Goal: Task Accomplishment & Management: Complete application form

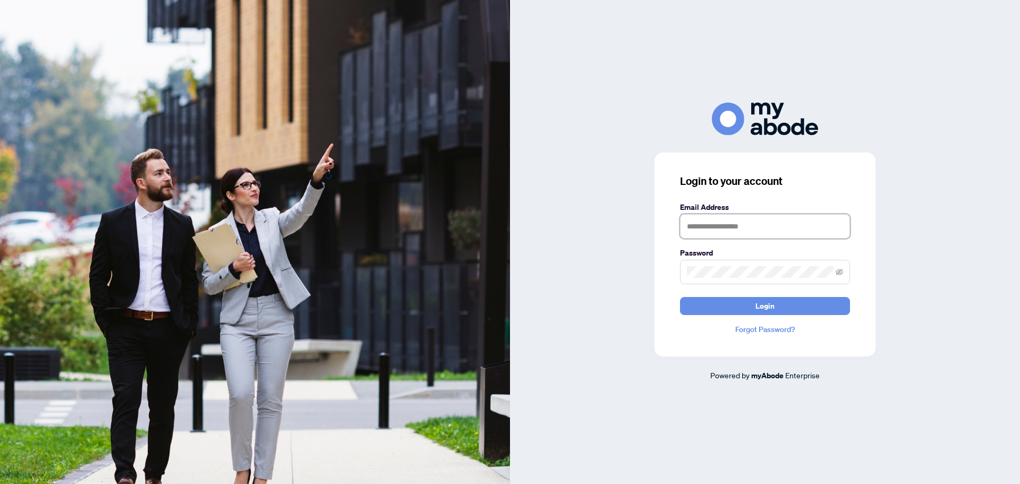
click at [711, 228] on input "text" at bounding box center [765, 226] width 170 height 24
type input "**********"
click at [721, 309] on button "Login" at bounding box center [765, 306] width 170 height 18
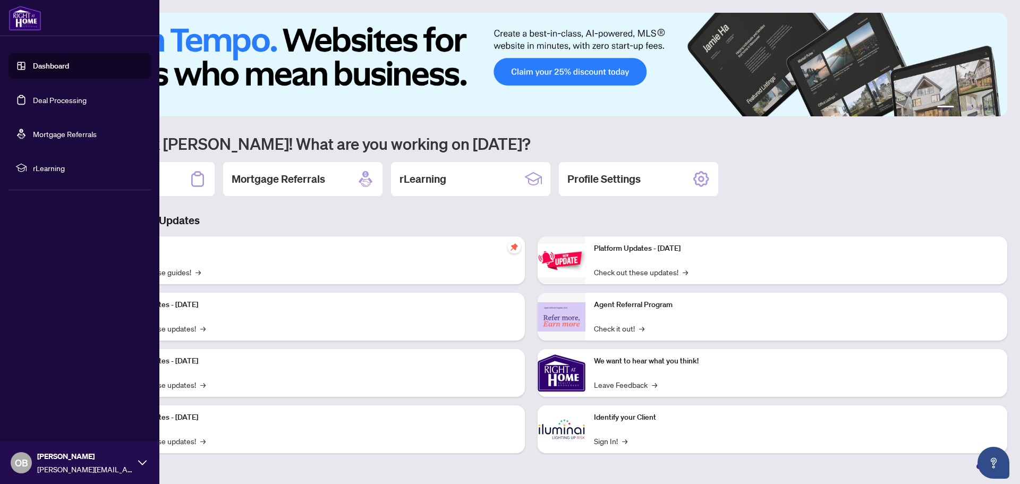
click at [67, 95] on link "Deal Processing" at bounding box center [60, 100] width 54 height 10
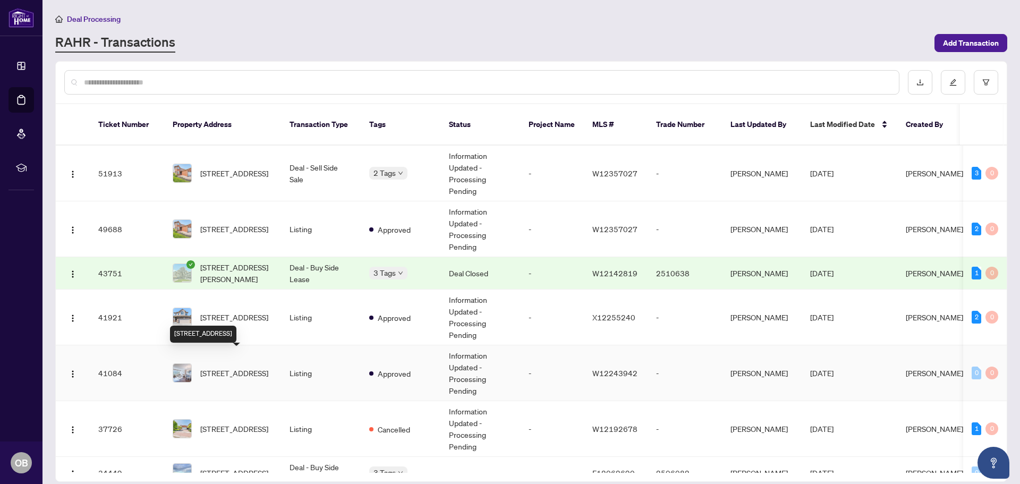
click at [260, 367] on span "[STREET_ADDRESS]" at bounding box center [234, 373] width 68 height 12
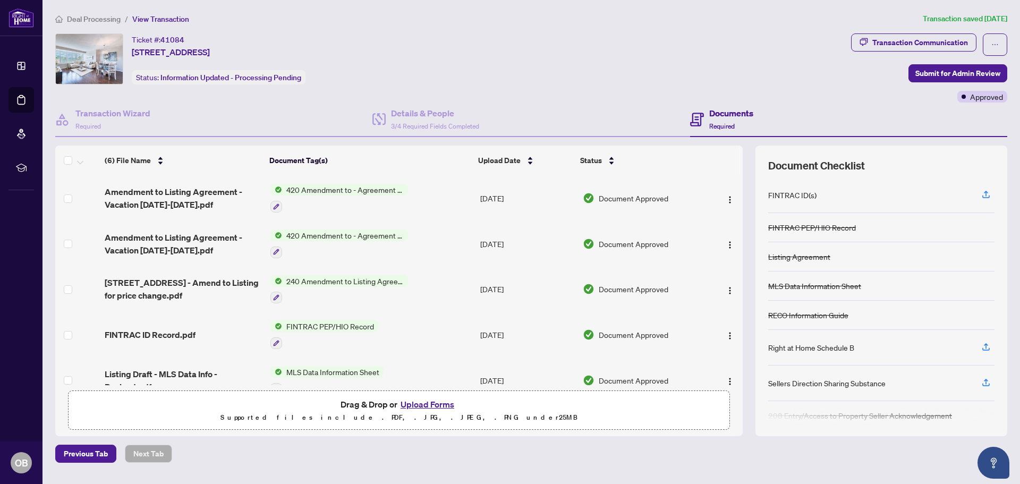
click at [437, 401] on button "Upload Forms" at bounding box center [427, 404] width 60 height 14
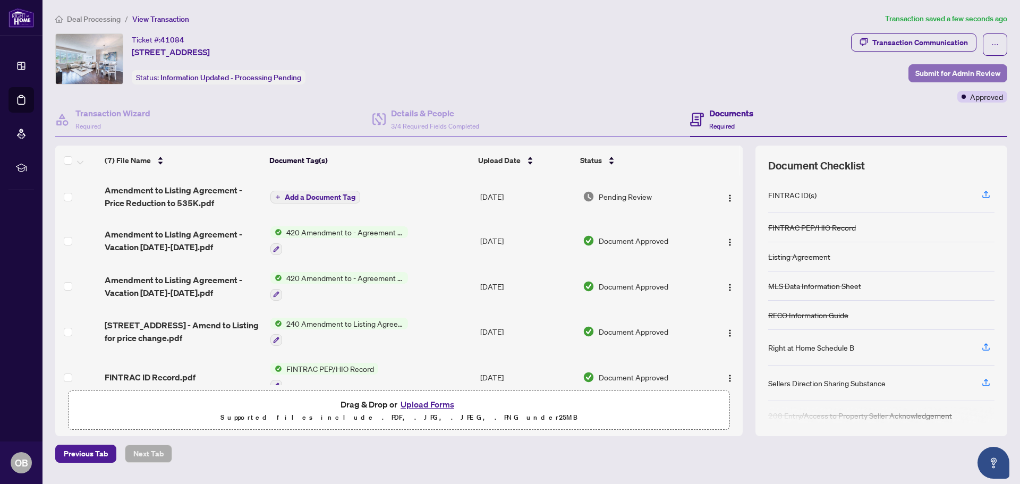
click at [926, 69] on span "Submit for Admin Review" at bounding box center [957, 73] width 85 height 17
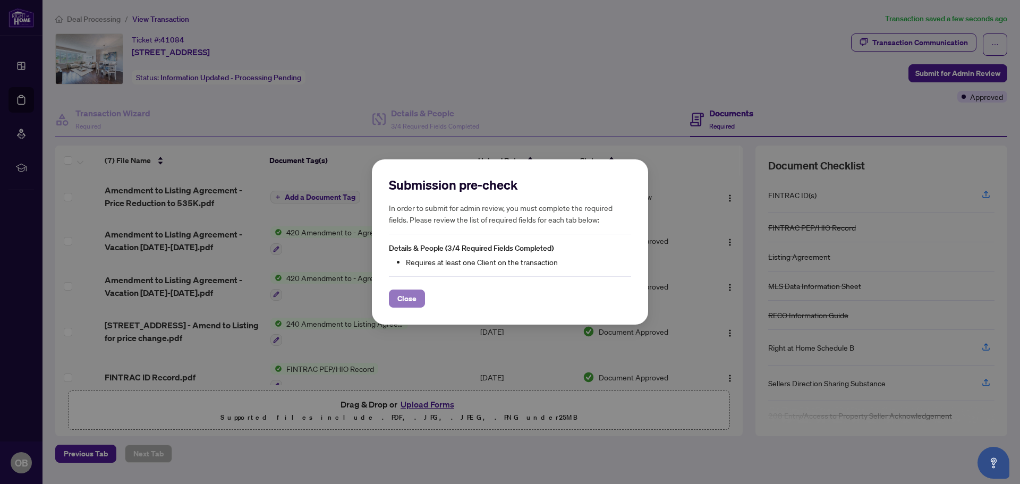
click at [410, 297] on span "Close" at bounding box center [406, 298] width 19 height 17
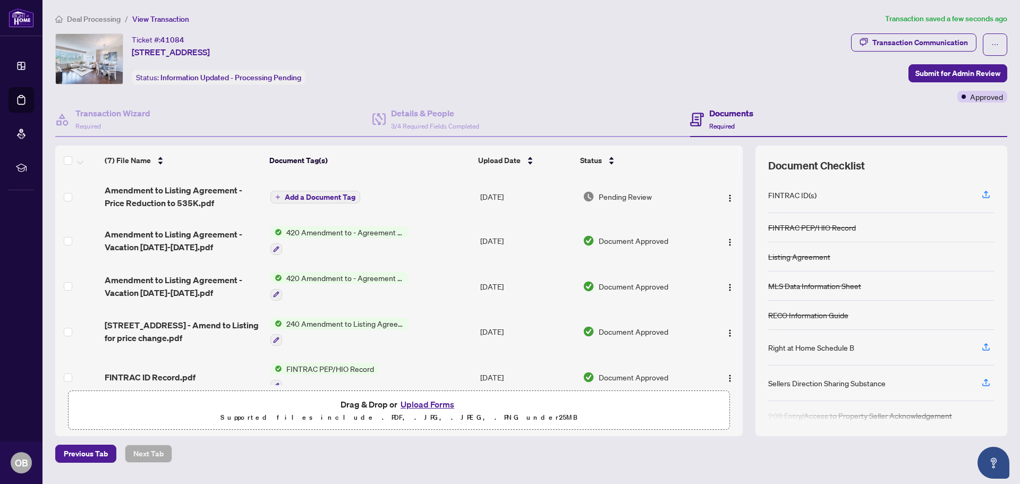
click at [317, 197] on span "Add a Document Tag" at bounding box center [320, 196] width 71 height 7
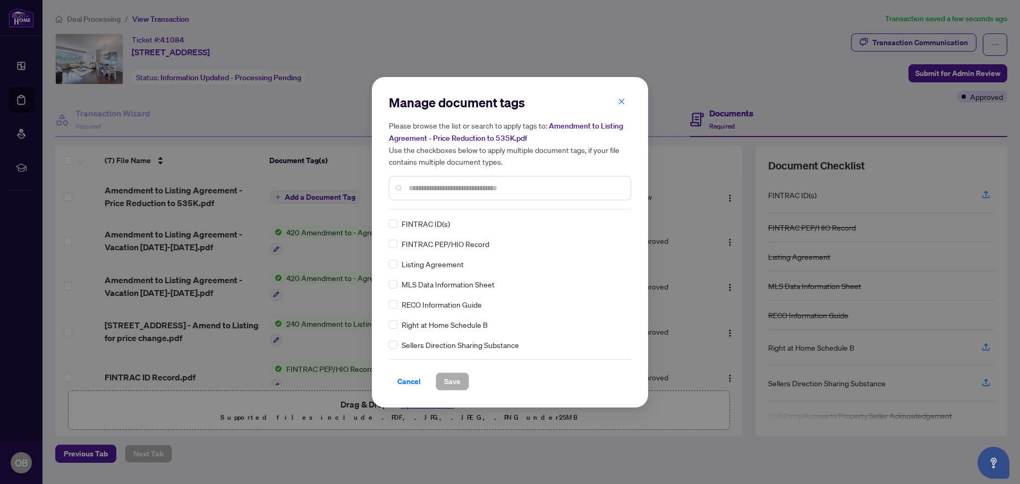
click at [432, 185] on input "text" at bounding box center [516, 188] width 214 height 12
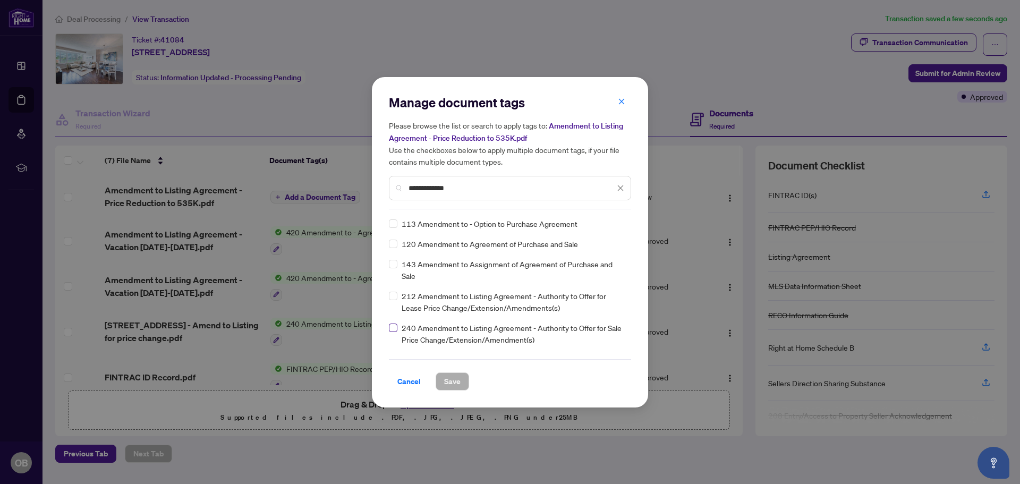
type input "**********"
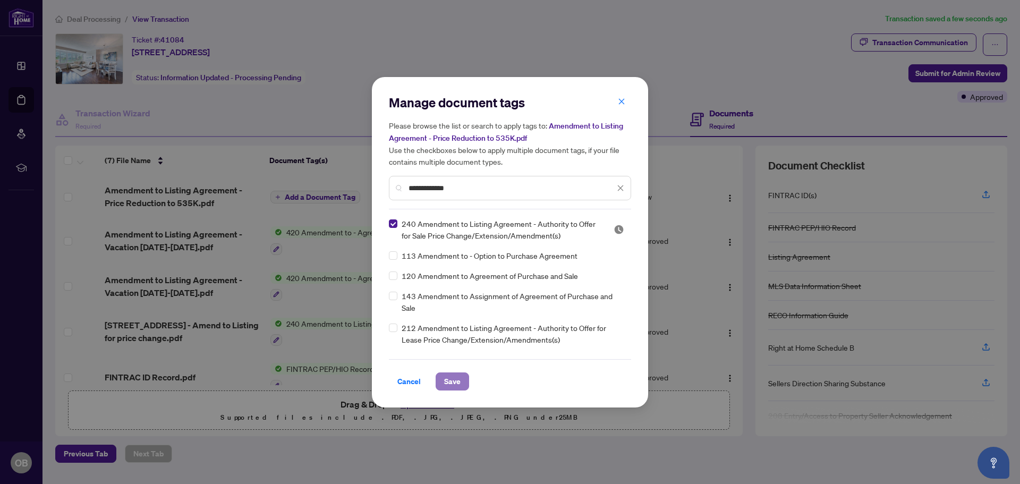
click at [449, 387] on span "Save" at bounding box center [452, 381] width 16 height 17
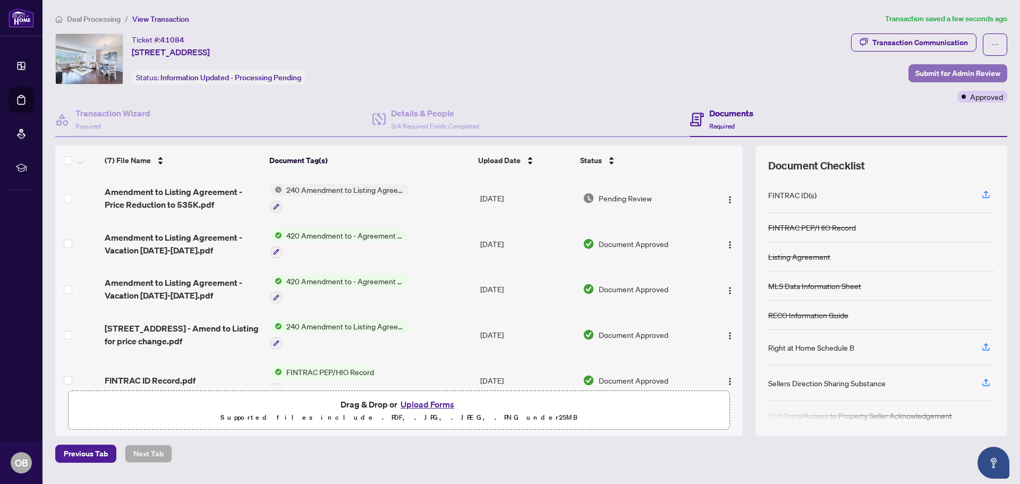
click at [972, 70] on span "Submit for Admin Review" at bounding box center [957, 73] width 85 height 17
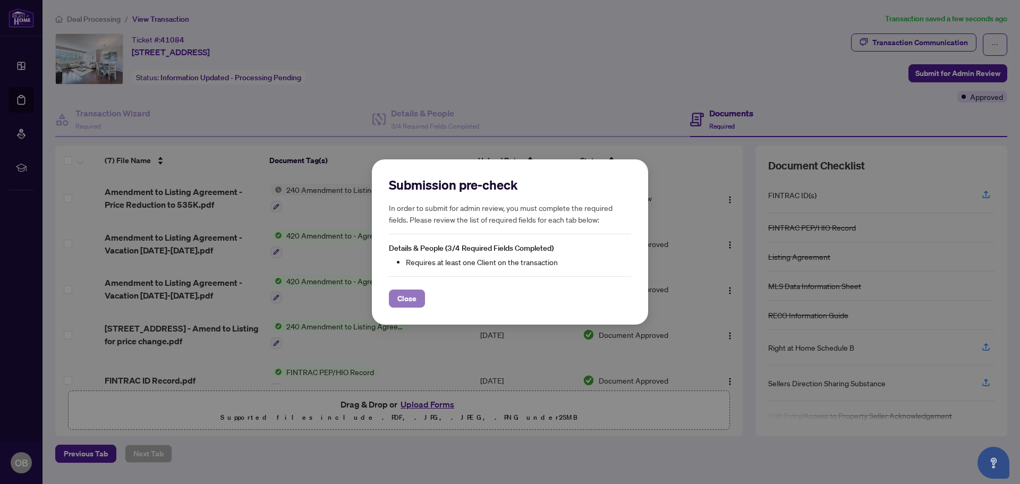
click at [403, 294] on span "Close" at bounding box center [406, 298] width 19 height 17
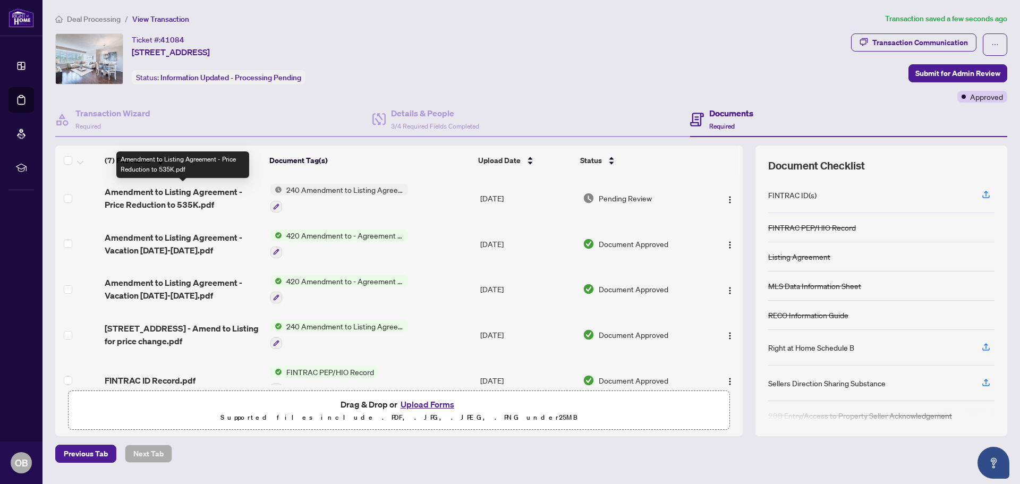
click at [155, 197] on span "Amendment to Listing Agreement - Price Reduction to 535K.pdf" at bounding box center [183, 197] width 157 height 25
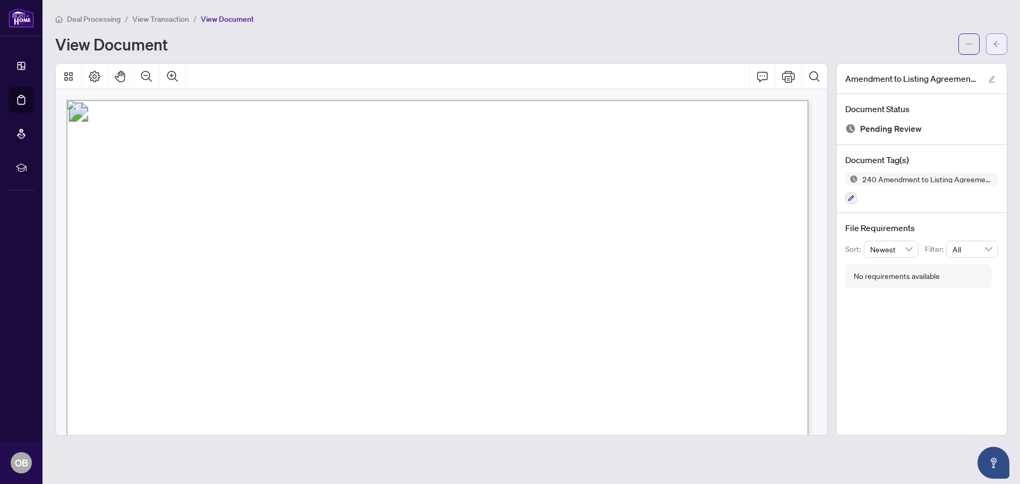
click at [996, 43] on icon "arrow-left" at bounding box center [996, 44] width 6 height 6
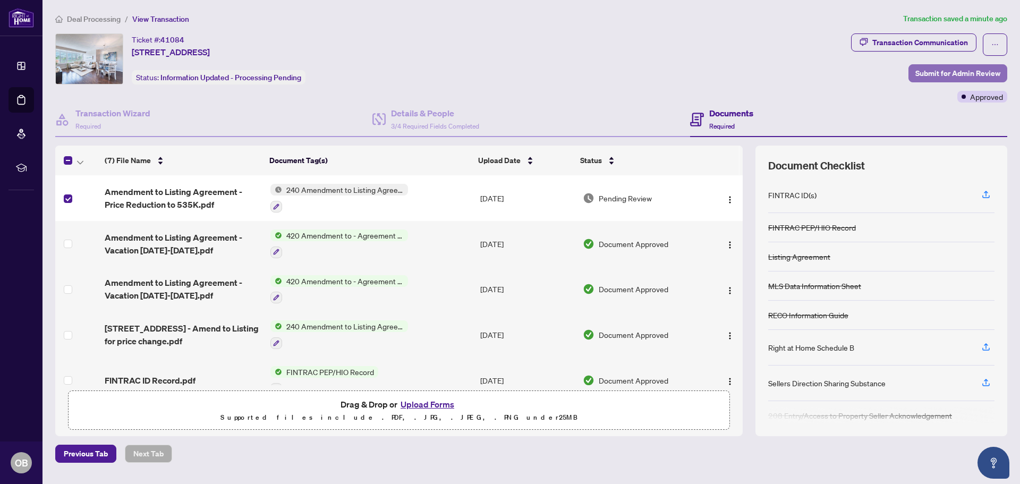
click at [979, 73] on span "Submit for Admin Review" at bounding box center [957, 73] width 85 height 17
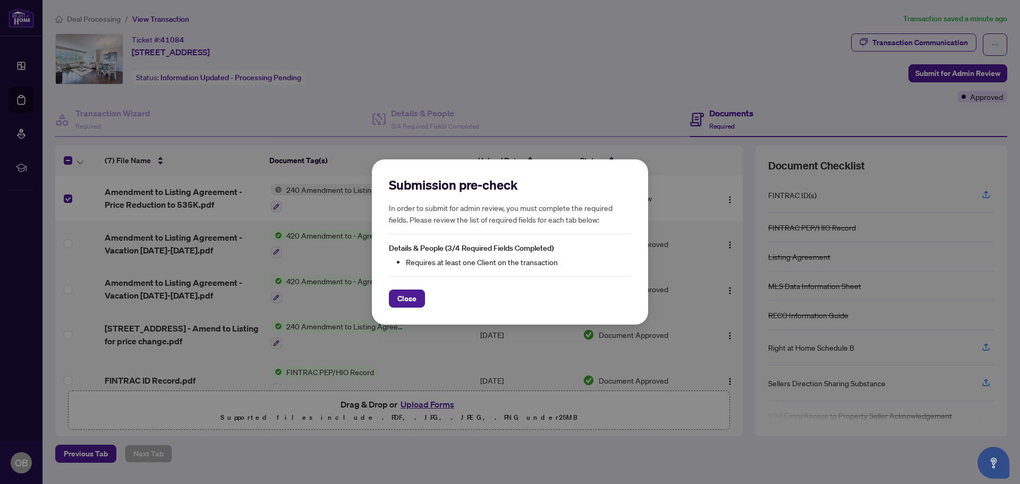
click at [405, 295] on span "Close" at bounding box center [406, 298] width 19 height 17
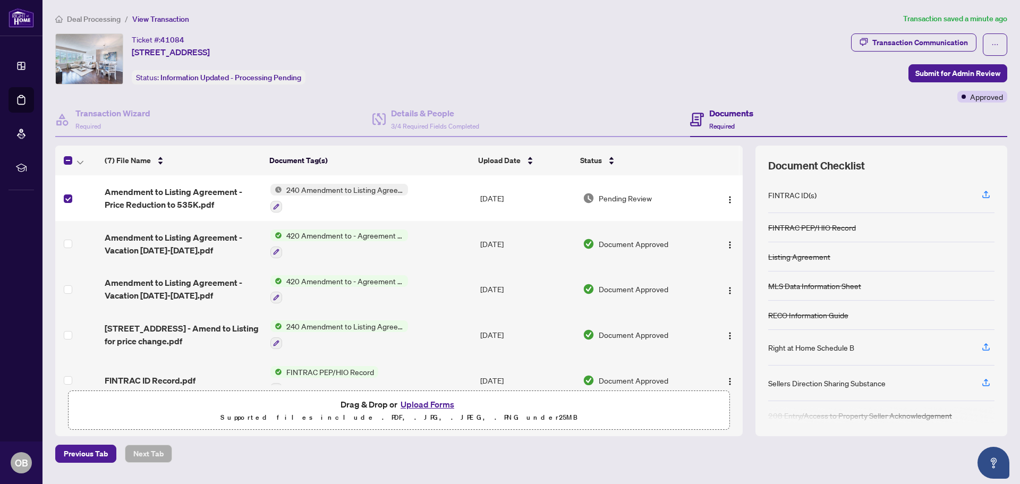
click at [721, 116] on h4 "Documents" at bounding box center [731, 113] width 44 height 13
click at [729, 118] on h4 "Documents" at bounding box center [731, 113] width 44 height 13
click at [993, 42] on icon "ellipsis" at bounding box center [994, 44] width 7 height 7
click at [862, 58] on div "Transaction Communication Submit for Admin Review Approved" at bounding box center [929, 67] width 156 height 69
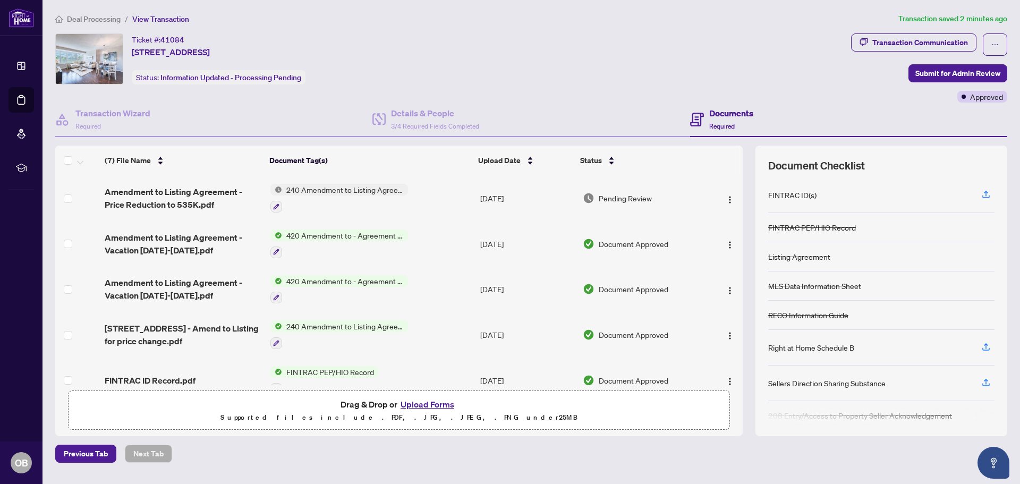
click at [147, 20] on span "View Transaction" at bounding box center [160, 19] width 57 height 10
click at [81, 61] on img at bounding box center [89, 59] width 67 height 50
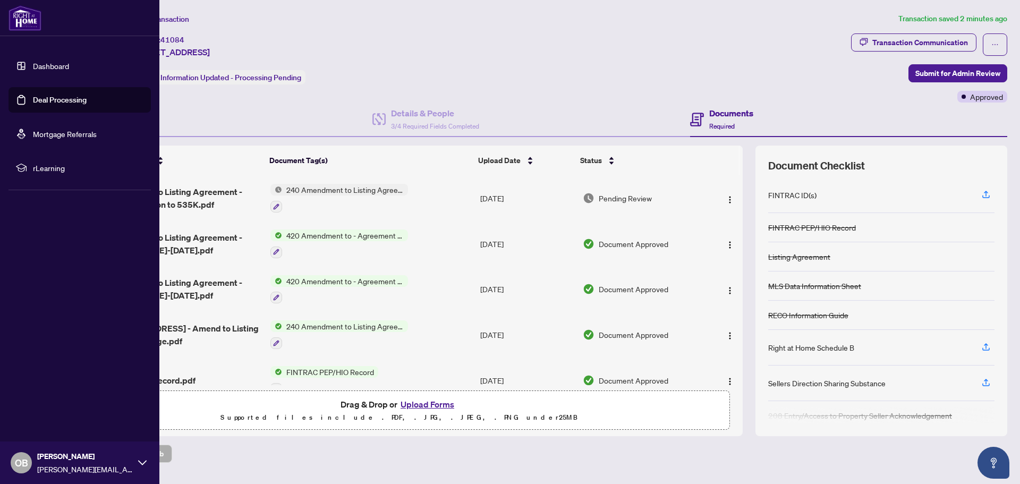
click at [42, 95] on link "Deal Processing" at bounding box center [60, 100] width 54 height 10
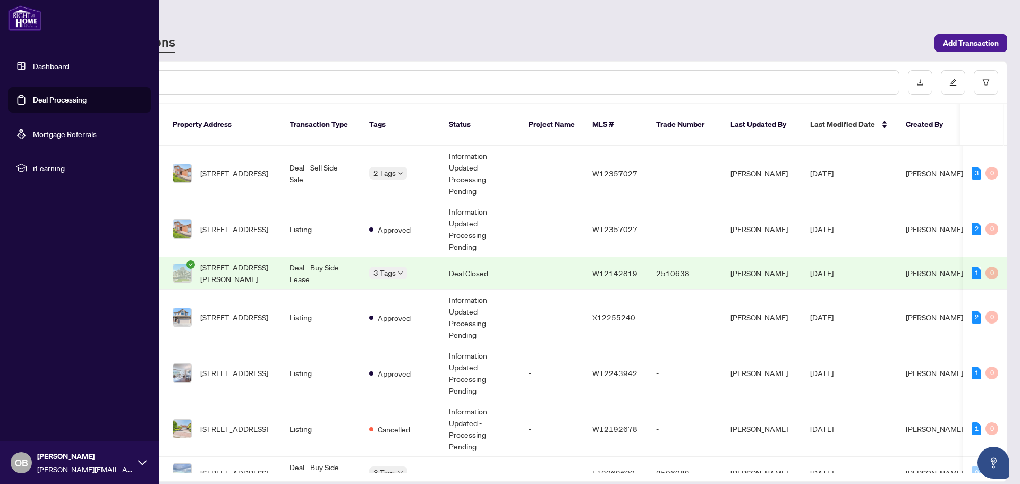
click at [48, 100] on link "Deal Processing" at bounding box center [60, 100] width 54 height 10
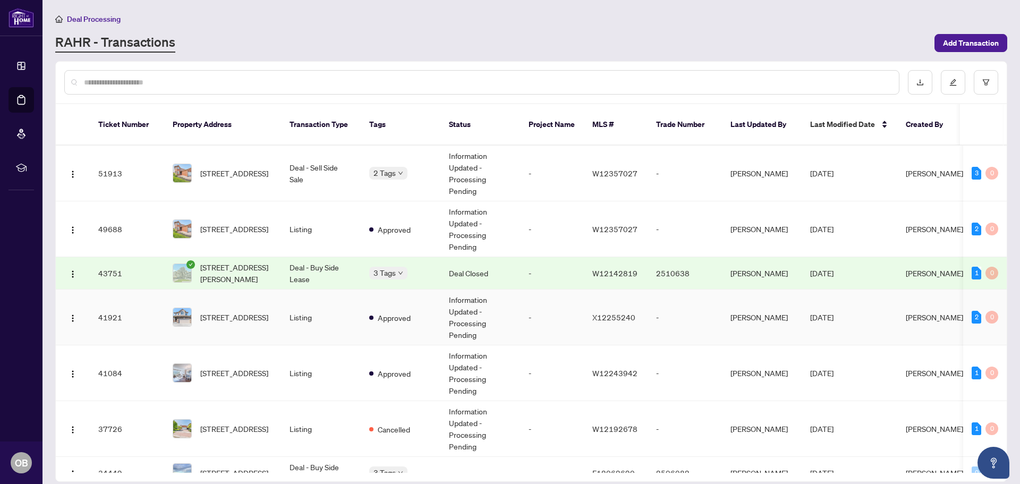
scroll to position [140, 0]
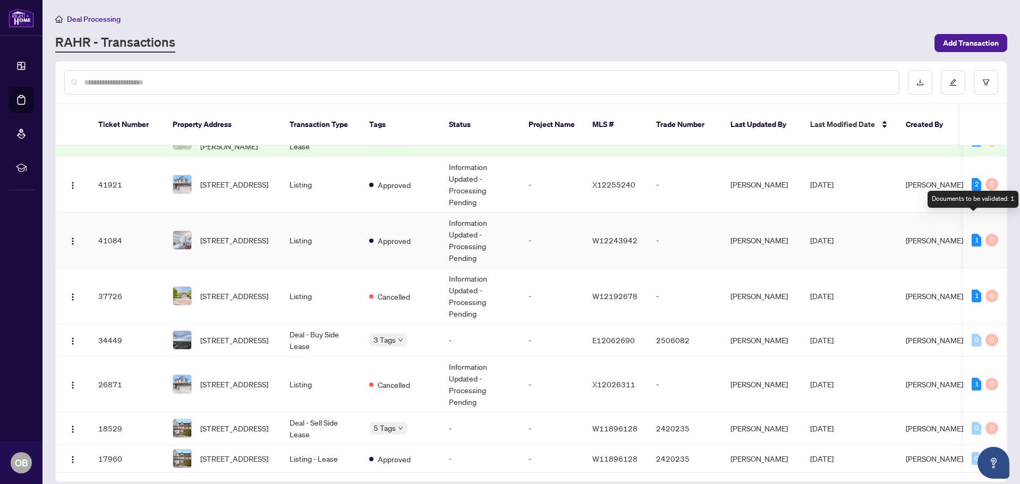
click at [974, 234] on div "1" at bounding box center [977, 240] width 10 height 13
click at [976, 199] on div "Documents to be validated: 1" at bounding box center [973, 199] width 91 height 17
click at [232, 234] on span "[STREET_ADDRESS]" at bounding box center [234, 240] width 68 height 12
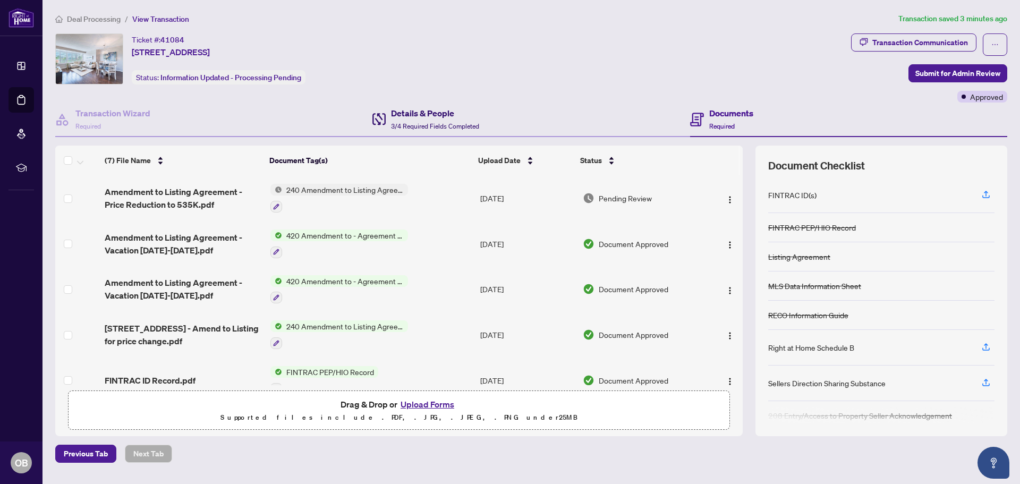
click at [415, 120] on div "Details & People 3/4 Required Fields Completed" at bounding box center [435, 119] width 88 height 25
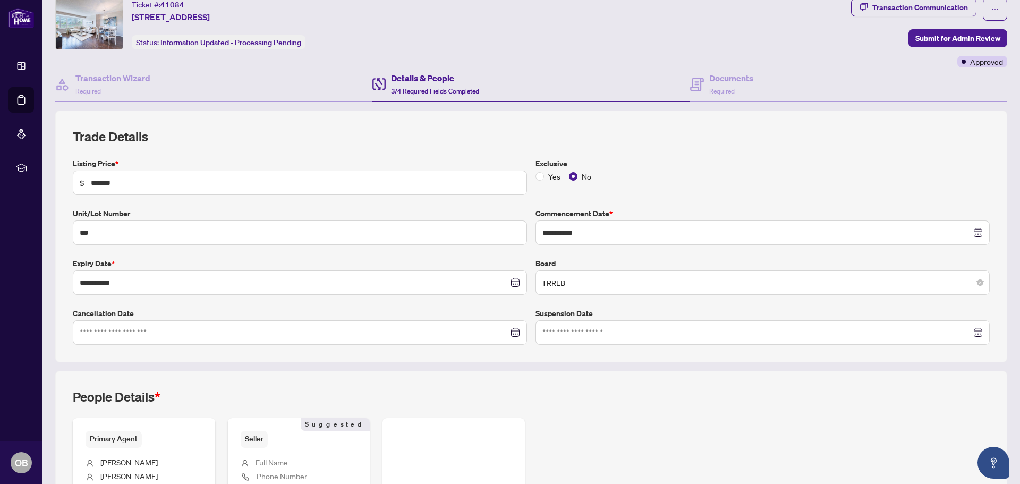
scroll to position [12, 0]
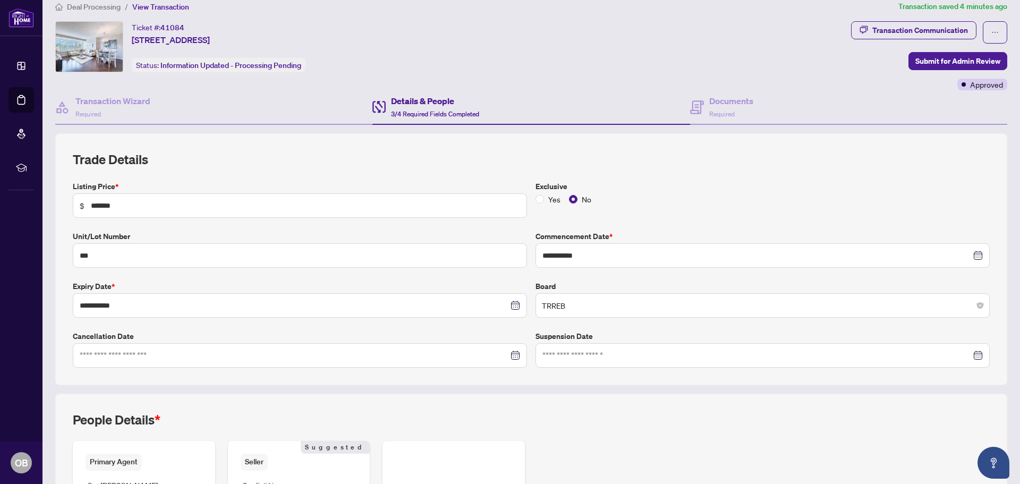
click at [111, 185] on label "Listing Price *" at bounding box center [300, 187] width 454 height 12
click at [950, 62] on span "Submit for Admin Review" at bounding box center [957, 61] width 85 height 17
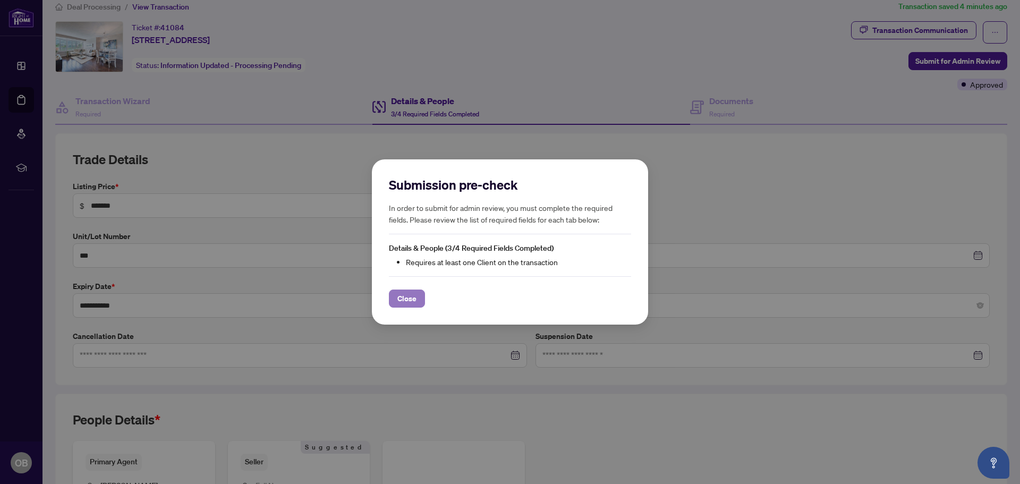
click at [411, 297] on span "Close" at bounding box center [406, 298] width 19 height 17
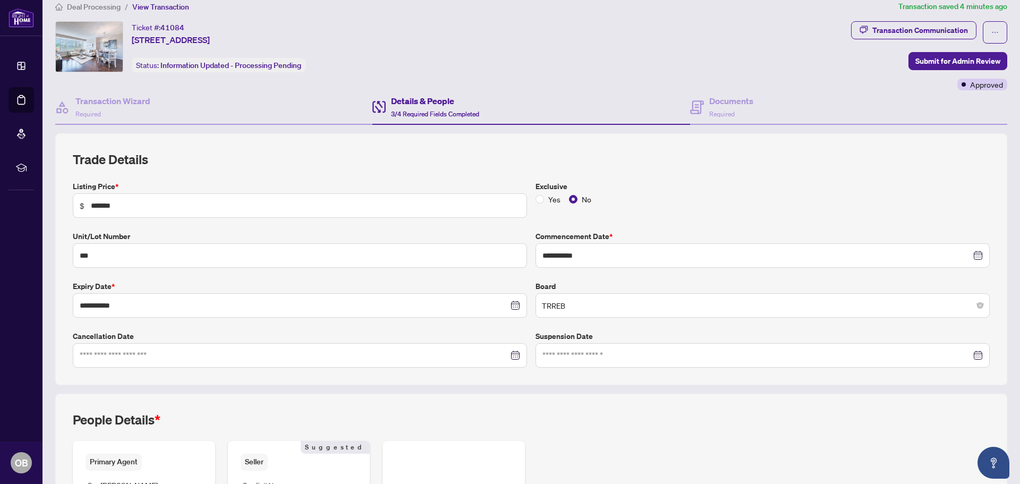
click at [444, 112] on span "3/4 Required Fields Completed" at bounding box center [435, 114] width 88 height 8
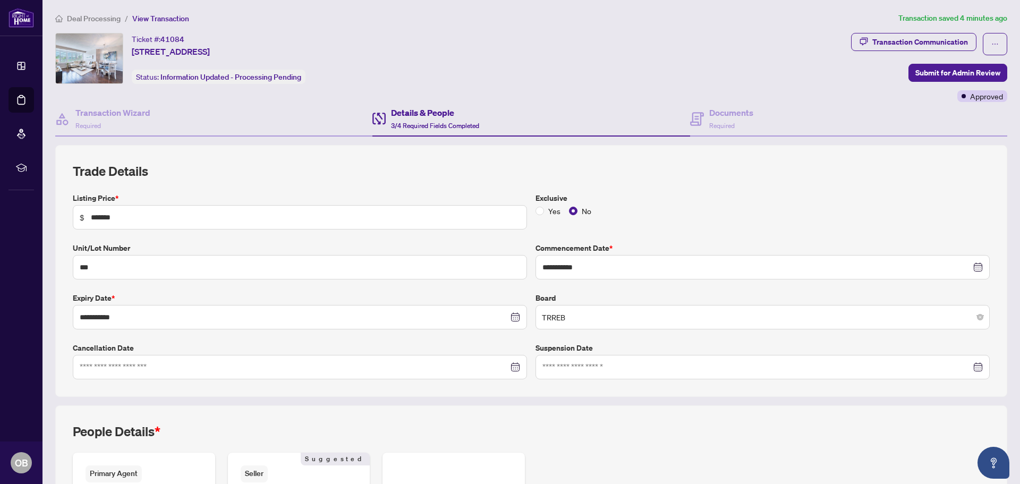
scroll to position [0, 0]
click at [967, 70] on span "Submit for Admin Review" at bounding box center [957, 73] width 85 height 17
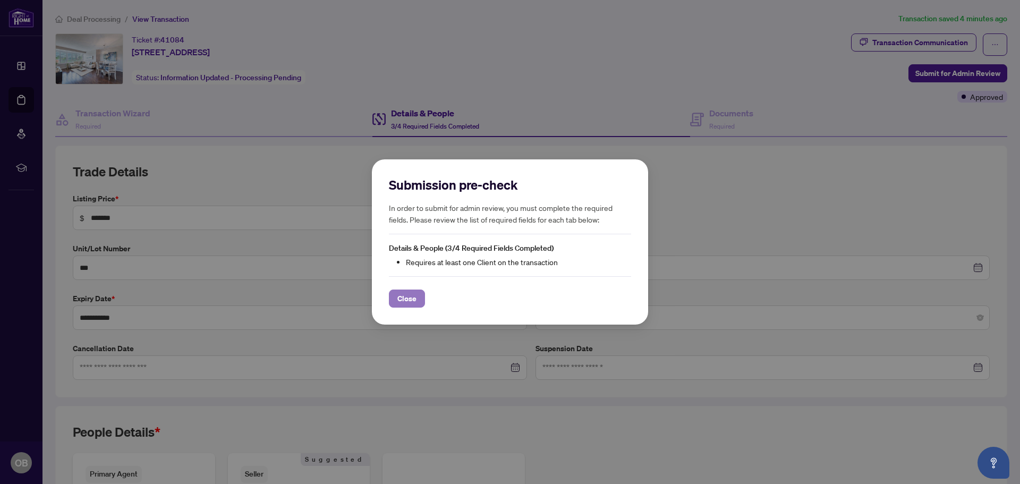
click at [406, 300] on span "Close" at bounding box center [406, 298] width 19 height 17
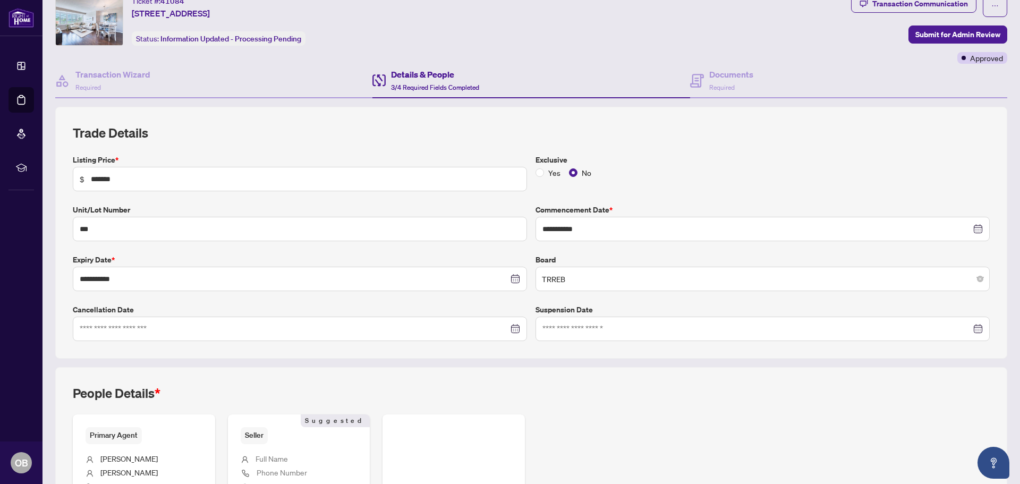
scroll to position [53, 0]
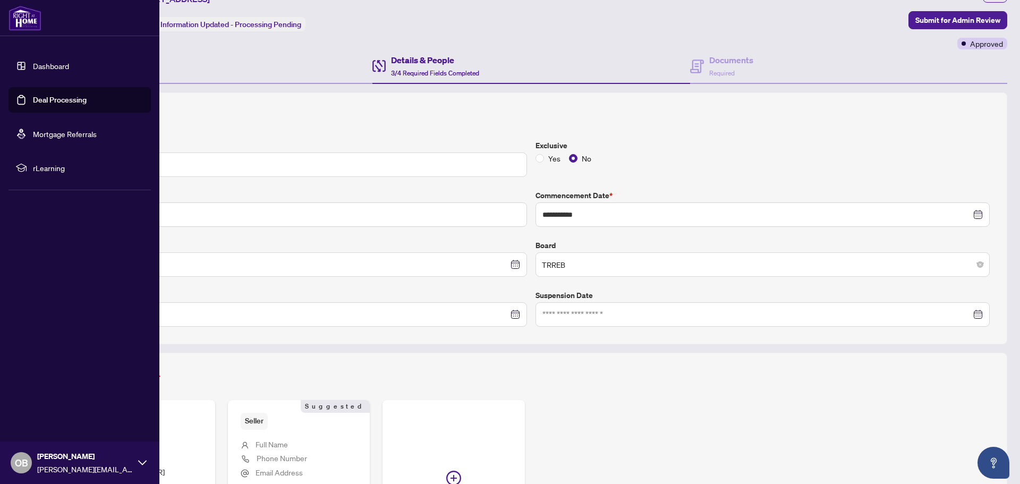
click at [143, 463] on icon at bounding box center [142, 462] width 8 height 5
click at [39, 401] on span "Logout" at bounding box center [43, 399] width 24 height 17
